Goal: Information Seeking & Learning: Compare options

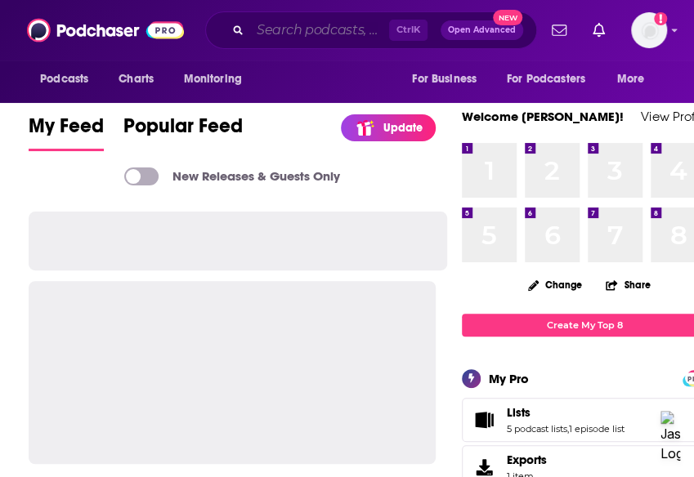
click at [290, 22] on input "Search podcasts, credits, & more..." at bounding box center [319, 30] width 139 height 26
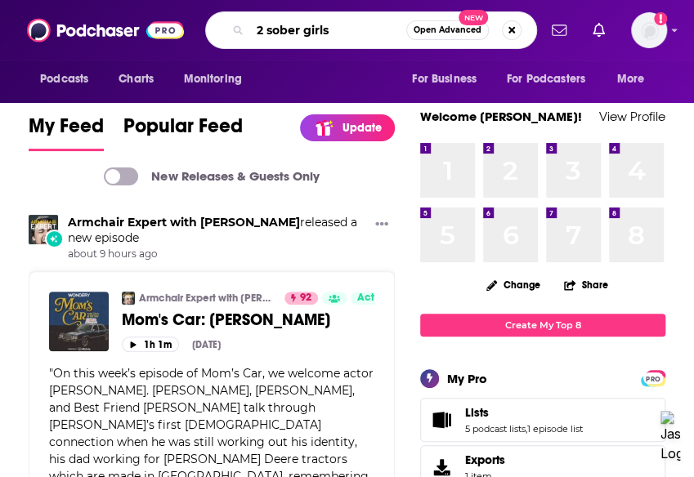
type input "2 sober girls"
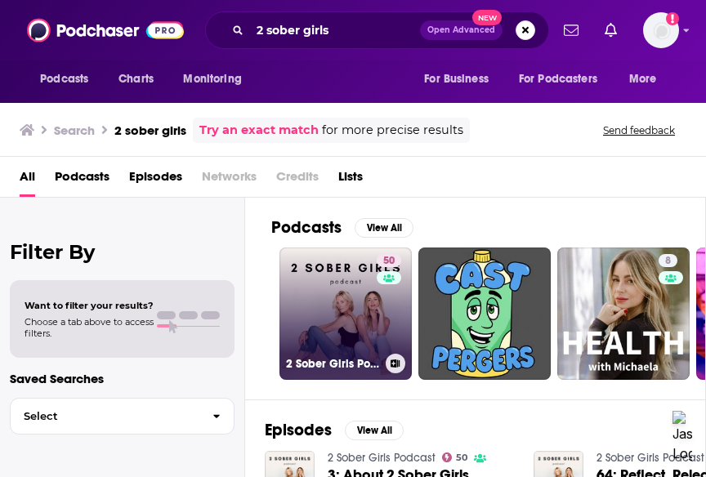
click at [369, 341] on link "50 2 Sober Girls Podcast" at bounding box center [345, 314] width 132 height 132
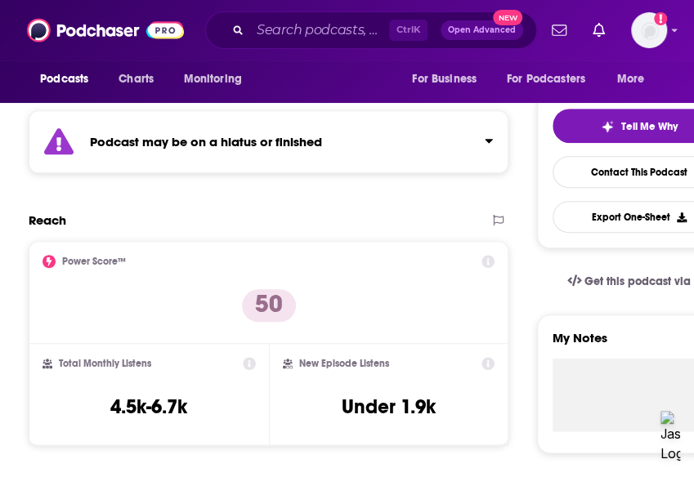
scroll to position [333, 0]
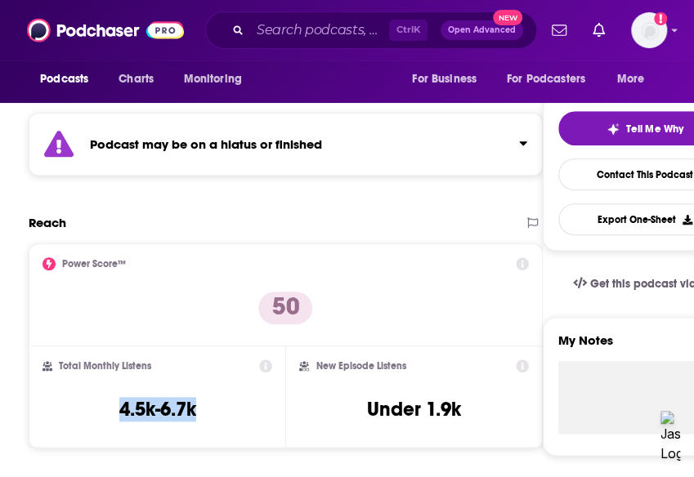
drag, startPoint x: 227, startPoint y: 420, endPoint x: 112, endPoint y: 411, distance: 115.6
click at [112, 411] on div "Total Monthly Listens 4.5k-6.7k" at bounding box center [157, 397] width 230 height 75
copy h3 "4.5k-6.7k"
click at [306, 25] on input "Search podcasts, credits, & more..." at bounding box center [319, 30] width 139 height 26
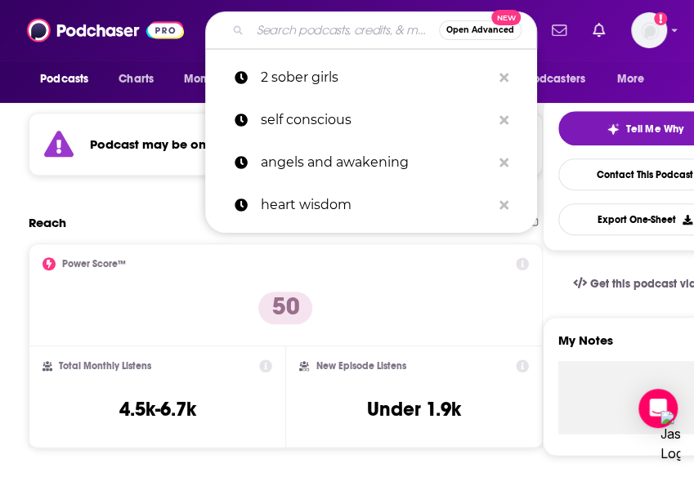
paste input "A Sober Girls Guide"
type input "A Sober Girls Guide"
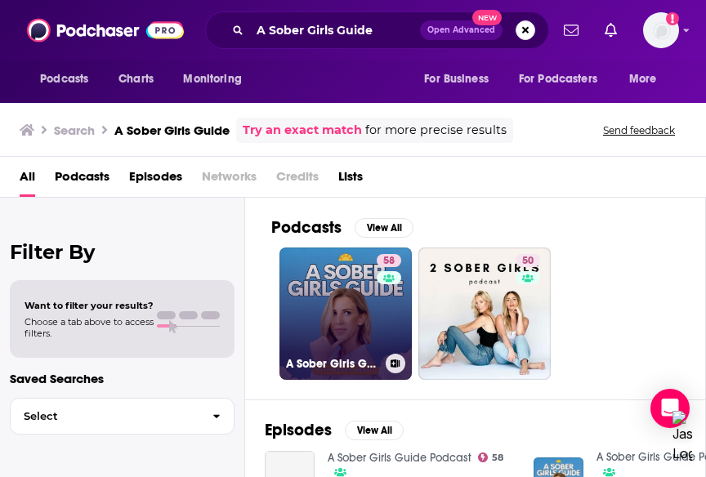
click at [333, 338] on link "58 A Sober Girls Guide Podcast" at bounding box center [345, 314] width 132 height 132
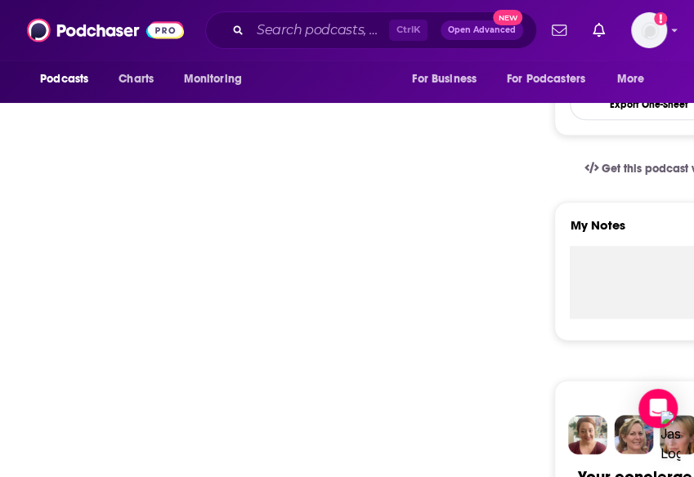
scroll to position [479, 0]
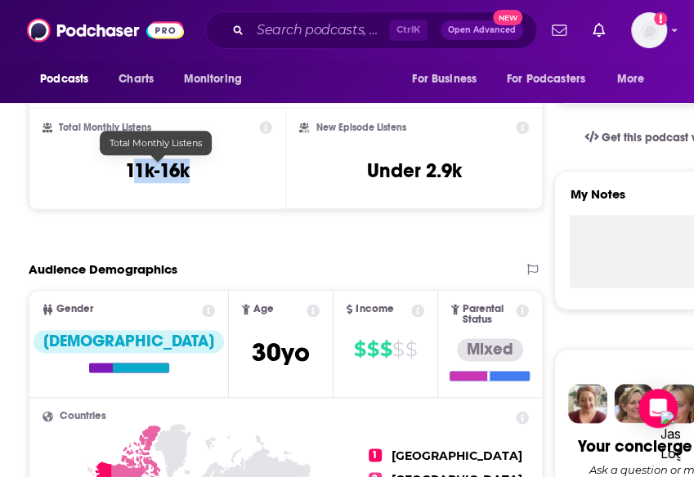
drag, startPoint x: 215, startPoint y: 182, endPoint x: 132, endPoint y: 172, distance: 83.2
click at [132, 172] on div "Total Monthly Listens 11k-16k" at bounding box center [157, 158] width 230 height 75
drag, startPoint x: 116, startPoint y: 174, endPoint x: 204, endPoint y: 176, distance: 88.3
click at [204, 176] on div "Total Monthly Listens 11k-16k" at bounding box center [157, 158] width 230 height 75
copy h3 "11k-16k"
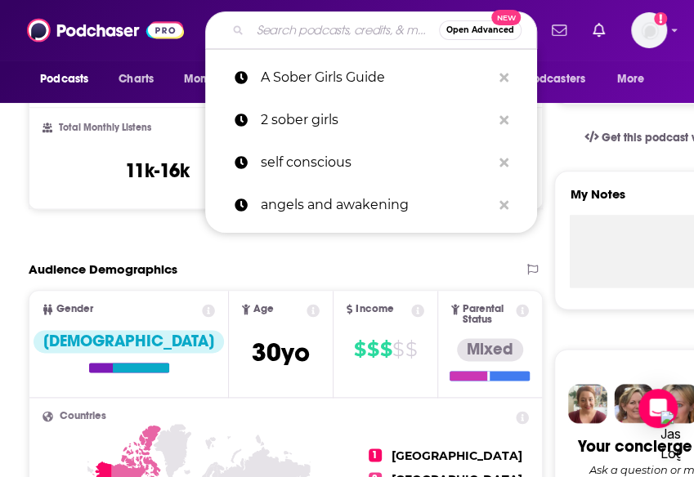
click at [340, 19] on input "Search podcasts, credits, & more..." at bounding box center [344, 30] width 189 height 26
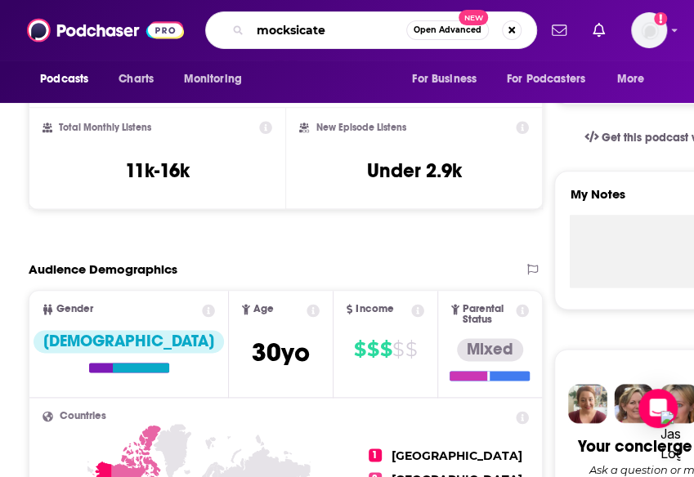
type input "mocksicated"
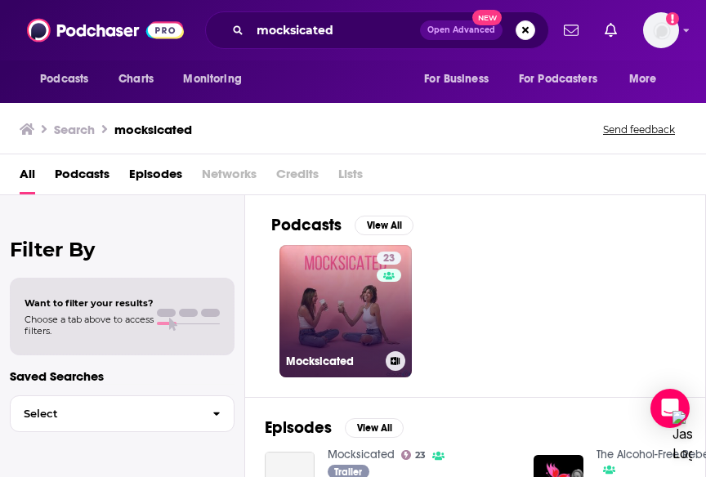
click at [335, 307] on link "23 Mocksicated" at bounding box center [345, 311] width 132 height 132
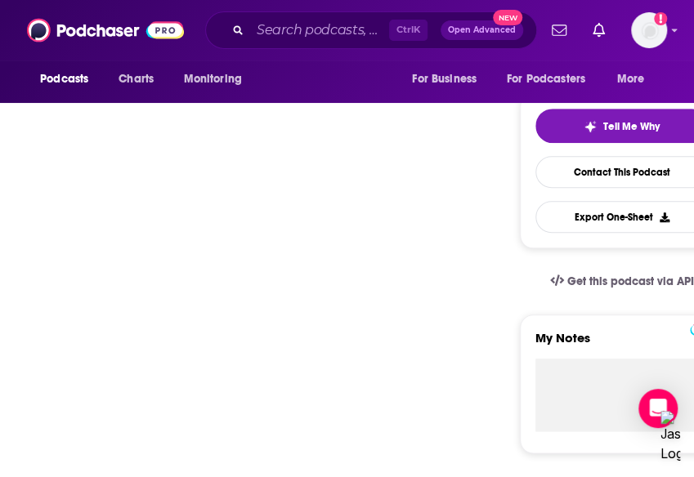
scroll to position [347, 0]
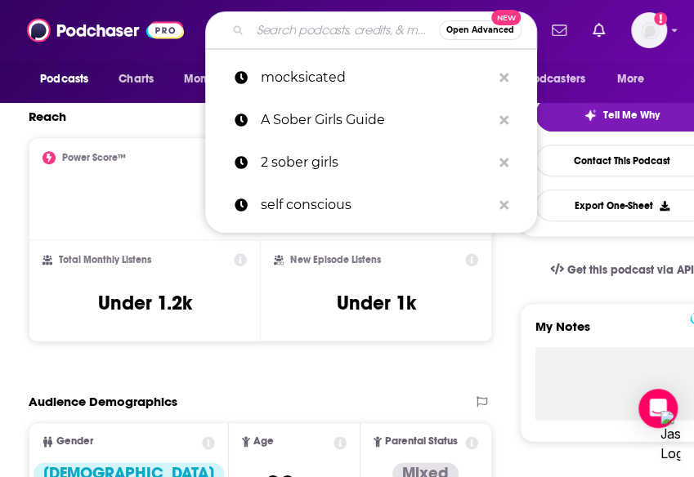
click at [325, 25] on input "Search podcasts, credits, & more..." at bounding box center [344, 30] width 189 height 26
paste input "Under the Influence with [PERSON_NAME]"
type input "Under the Influence with [PERSON_NAME]"
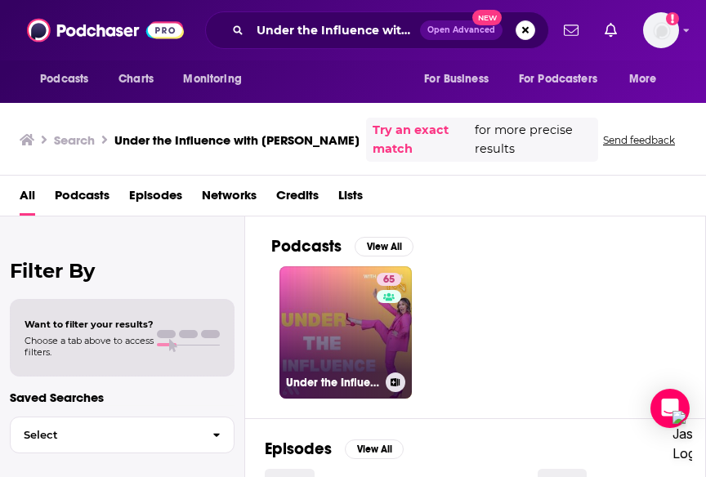
click at [342, 315] on link "65 Under the Influence with [PERSON_NAME]" at bounding box center [345, 332] width 132 height 132
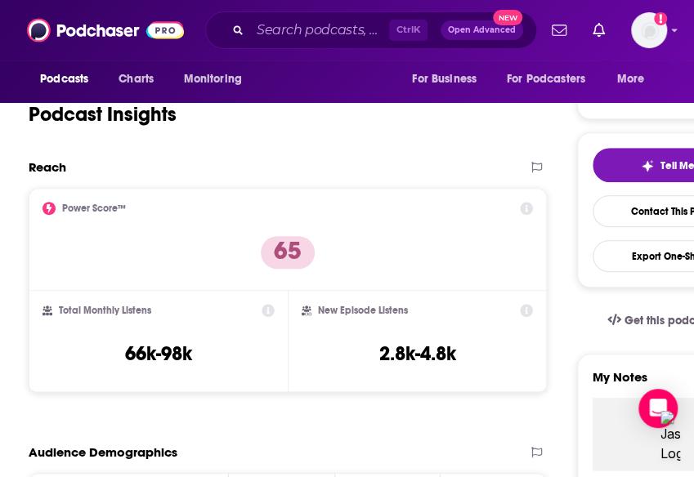
scroll to position [295, 0]
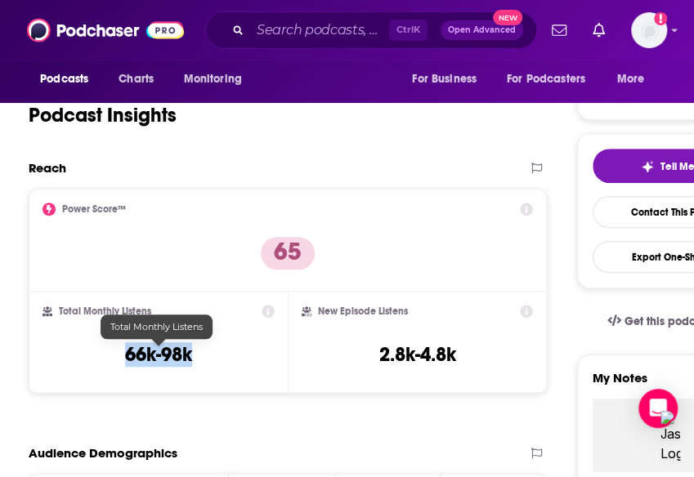
drag, startPoint x: 221, startPoint y: 367, endPoint x: 114, endPoint y: 364, distance: 107.1
click at [114, 364] on div "Total Monthly Listens 66k-98k" at bounding box center [158, 342] width 232 height 75
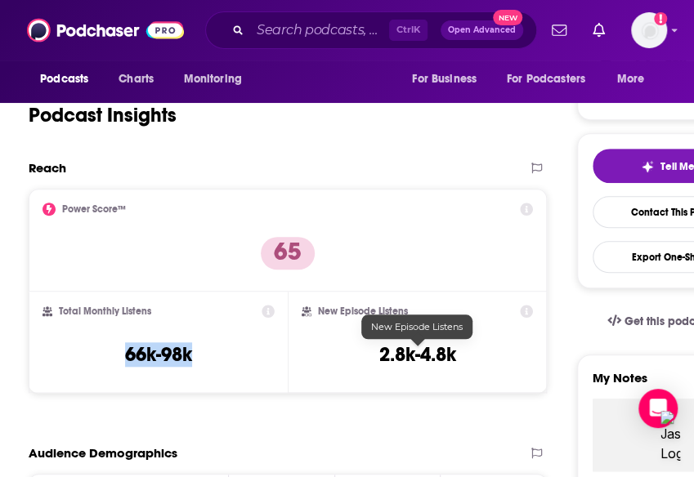
copy h3 "66k-98k"
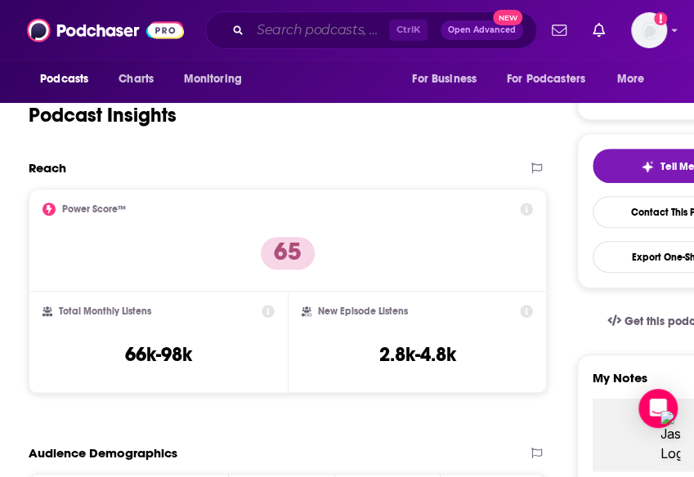
click at [295, 34] on input "Search podcasts, credits, & more..." at bounding box center [319, 30] width 139 height 26
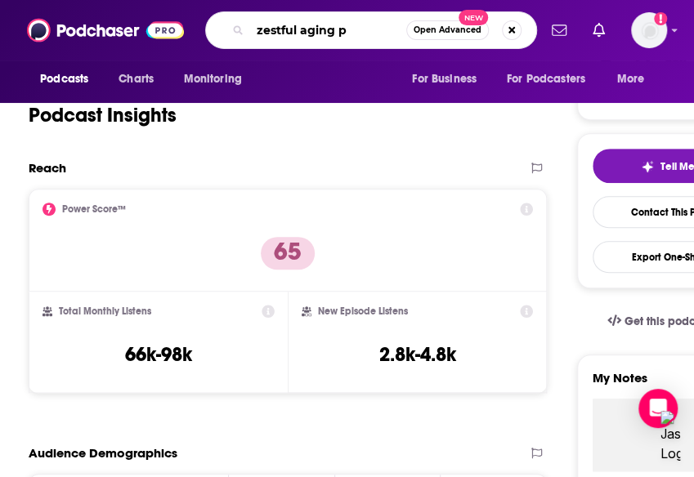
type input "zestful aging"
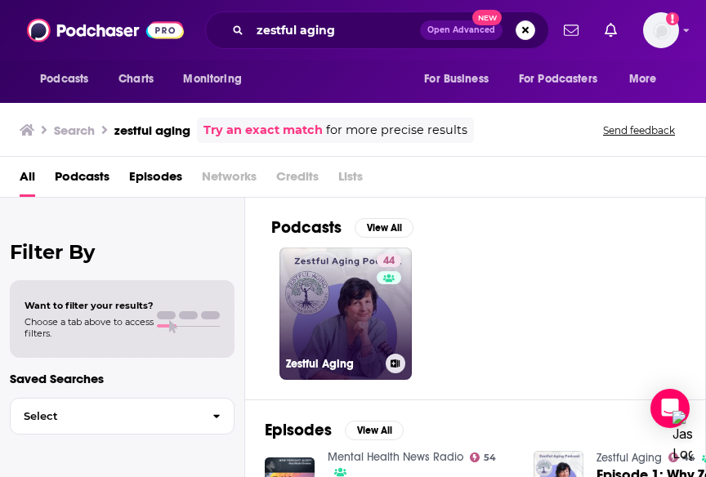
click at [338, 266] on link "44 Zestful Aging" at bounding box center [345, 314] width 132 height 132
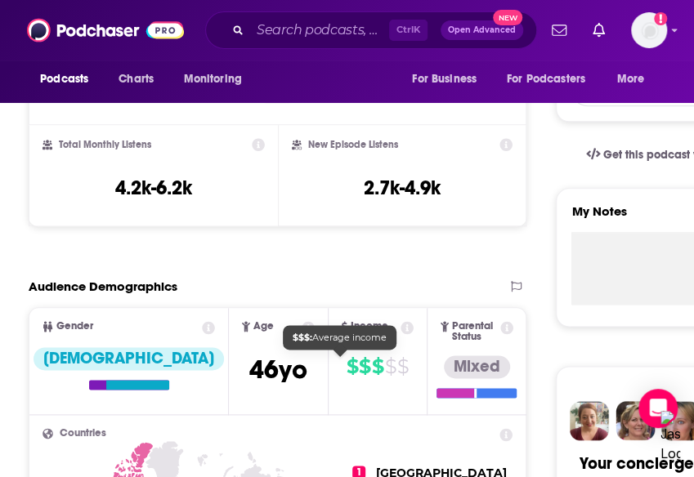
scroll to position [443, 0]
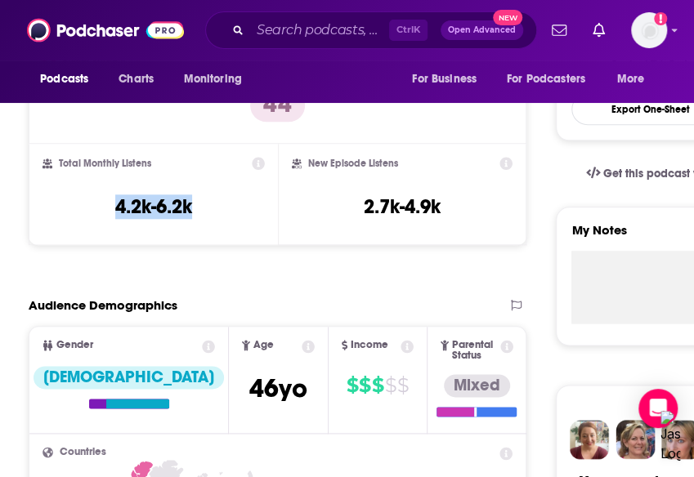
drag, startPoint x: 228, startPoint y: 208, endPoint x: 110, endPoint y: 224, distance: 119.5
click at [110, 224] on div "Total Monthly Listens 4.2k-6.2k" at bounding box center [153, 194] width 222 height 75
copy h3 "4.2k-6.2k"
